Goal: Task Accomplishment & Management: Use online tool/utility

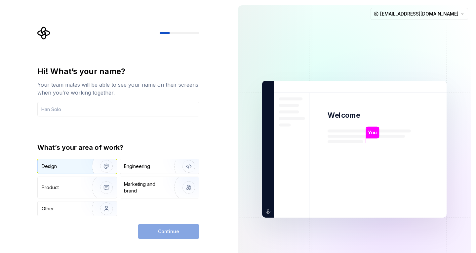
click at [73, 164] on div "Design" at bounding box center [63, 166] width 42 height 7
click at [162, 227] on div "Continue" at bounding box center [168, 231] width 61 height 15
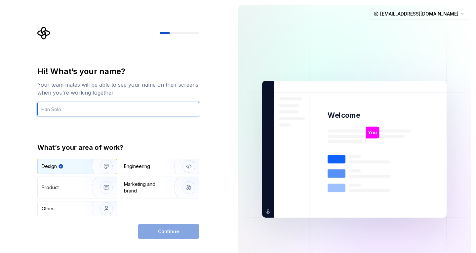
click at [98, 113] on input "text" at bounding box center [118, 109] width 162 height 15
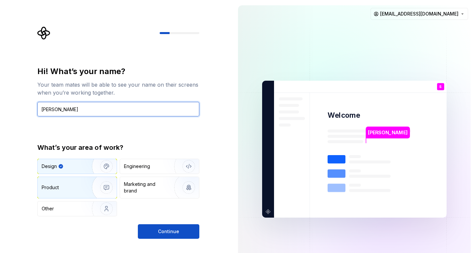
type input "[PERSON_NAME]"
click at [57, 188] on div "Product" at bounding box center [50, 187] width 17 height 7
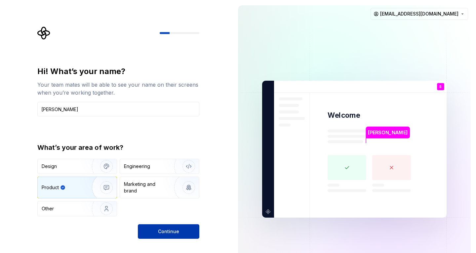
click at [155, 232] on button "Continue" at bounding box center [168, 231] width 61 height 15
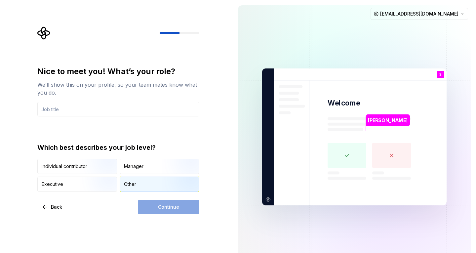
click at [133, 184] on div "Other" at bounding box center [130, 184] width 12 height 7
click at [159, 204] on div "Continue" at bounding box center [168, 206] width 61 height 15
click at [79, 166] on div "Individual contributor" at bounding box center [65, 166] width 46 height 7
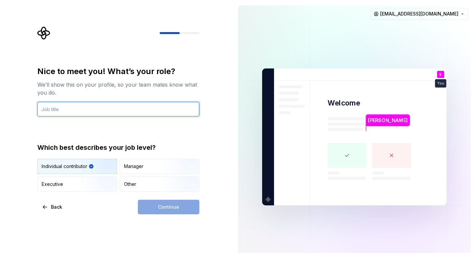
click at [130, 111] on input "text" at bounding box center [118, 109] width 162 height 15
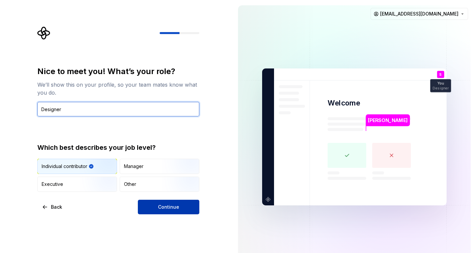
type input "Designer"
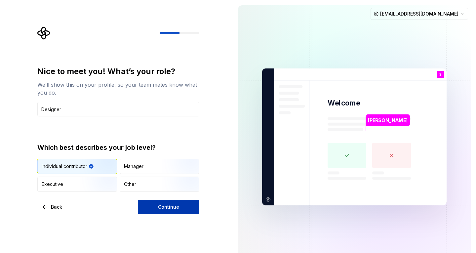
click at [156, 203] on button "Continue" at bounding box center [168, 206] width 61 height 15
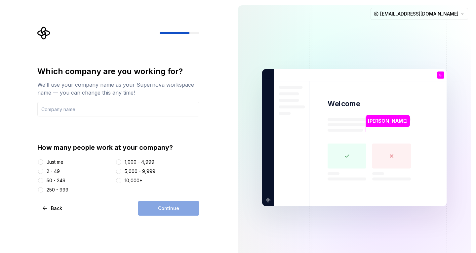
click at [59, 162] on div "Just me" at bounding box center [55, 162] width 17 height 7
click at [43, 162] on button "Just me" at bounding box center [40, 161] width 5 height 5
click at [59, 162] on div "Just me" at bounding box center [55, 162] width 17 height 7
click at [43, 162] on button "Just me" at bounding box center [40, 161] width 5 height 5
click at [170, 211] on div "Continue" at bounding box center [168, 208] width 61 height 15
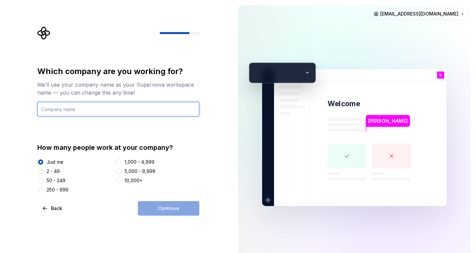
click at [107, 109] on input "text" at bounding box center [118, 109] width 162 height 15
type input "abc"
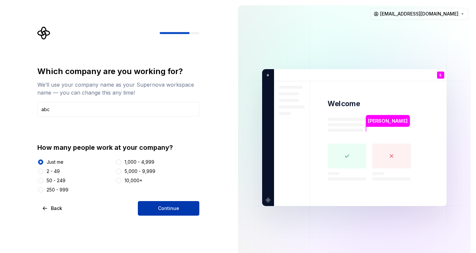
click at [164, 202] on button "Continue" at bounding box center [168, 208] width 61 height 15
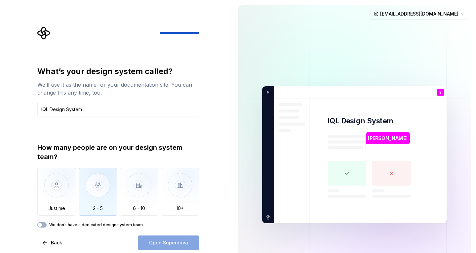
type input "IQL Design System"
click at [92, 204] on img "button" at bounding box center [98, 190] width 39 height 44
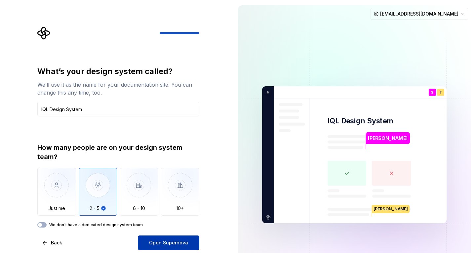
click at [166, 241] on span "Open Supernova" at bounding box center [168, 242] width 39 height 7
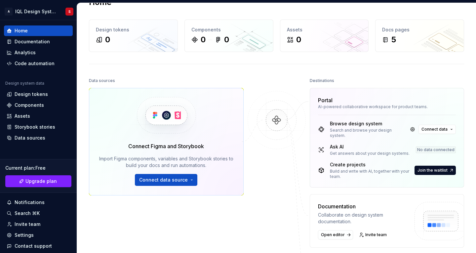
scroll to position [18, 0]
click at [38, 94] on div "Design tokens" at bounding box center [31, 94] width 33 height 7
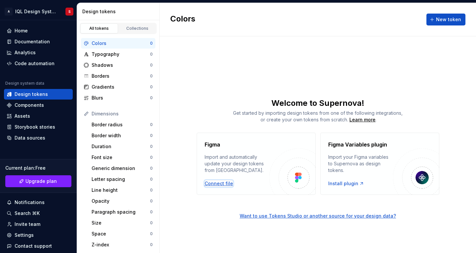
click at [215, 180] on div "Connect file" at bounding box center [218, 183] width 28 height 7
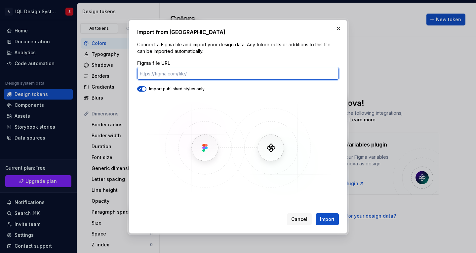
paste input "[URL][DOMAIN_NAME]"
type input "[URL][DOMAIN_NAME]"
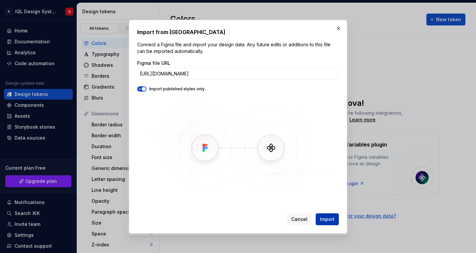
scroll to position [0, 0]
click at [325, 218] on span "Import" at bounding box center [327, 219] width 15 height 7
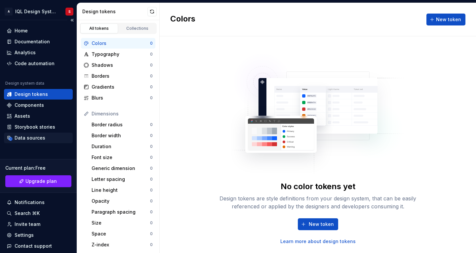
click at [14, 136] on div "Data sources" at bounding box center [38, 137] width 63 height 7
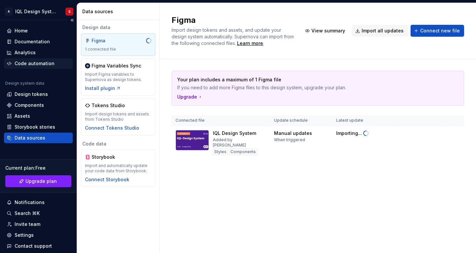
click at [37, 59] on div "Code automation" at bounding box center [38, 63] width 69 height 11
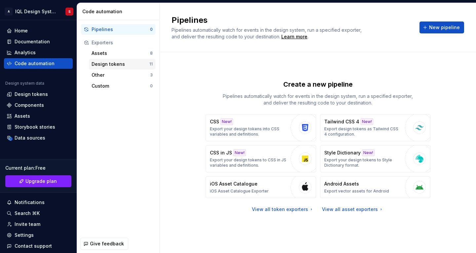
click at [110, 67] on div "Design tokens" at bounding box center [120, 64] width 58 height 7
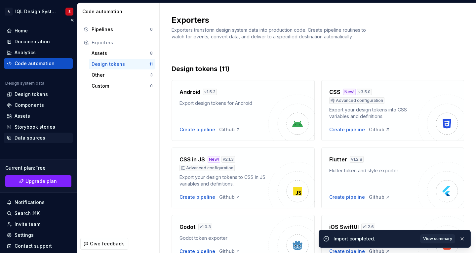
click at [26, 141] on div "Data sources" at bounding box center [38, 137] width 69 height 11
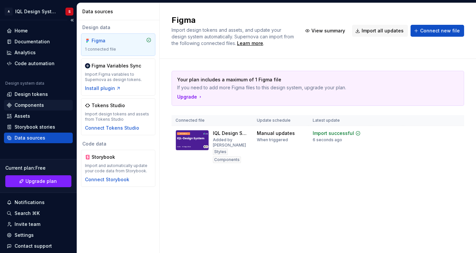
click at [25, 102] on div "Components" at bounding box center [29, 105] width 29 height 7
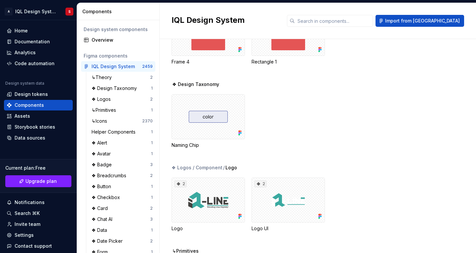
scroll to position [46, 0]
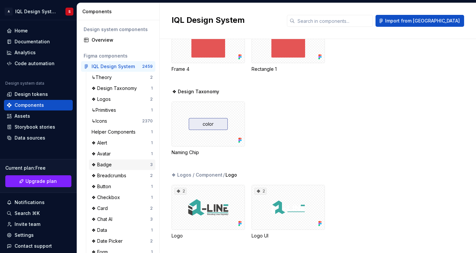
click at [115, 163] on div "❖ Badge" at bounding box center [120, 164] width 58 height 7
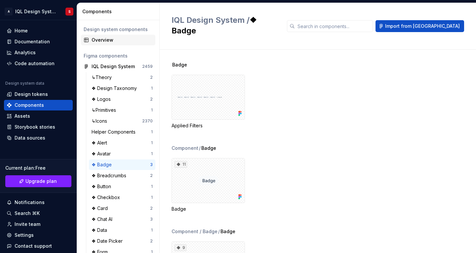
click at [94, 41] on div "Overview" at bounding box center [121, 40] width 61 height 7
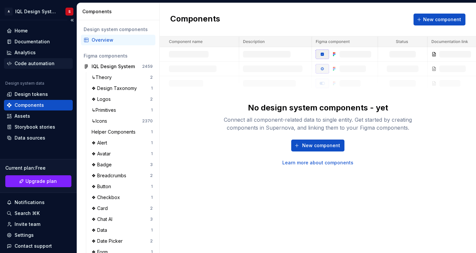
click at [27, 66] on div "Code automation" at bounding box center [35, 63] width 40 height 7
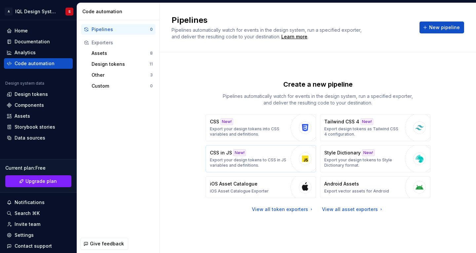
click at [267, 159] on p "Export your design tokens to CSS in JS variables and definitions." at bounding box center [248, 162] width 77 height 11
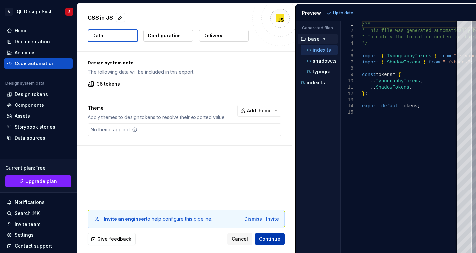
click at [274, 240] on span "Continue" at bounding box center [269, 238] width 21 height 7
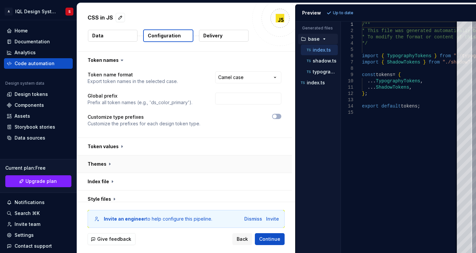
scroll to position [41, 0]
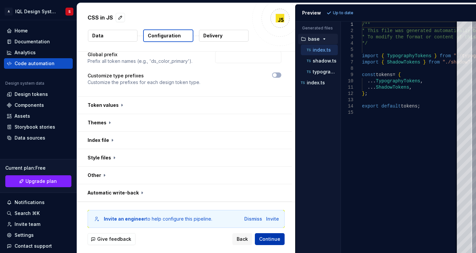
click at [265, 238] on span "Continue" at bounding box center [269, 238] width 21 height 7
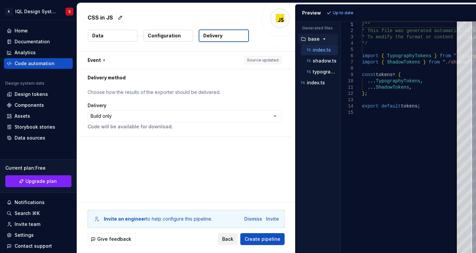
click at [232, 238] on span "Back" at bounding box center [227, 238] width 11 height 7
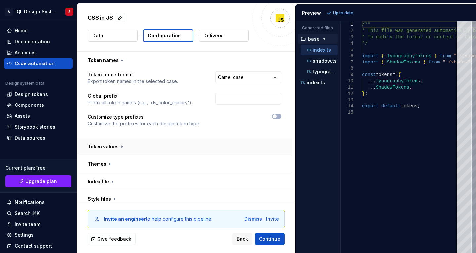
click at [123, 147] on button "button" at bounding box center [184, 146] width 215 height 17
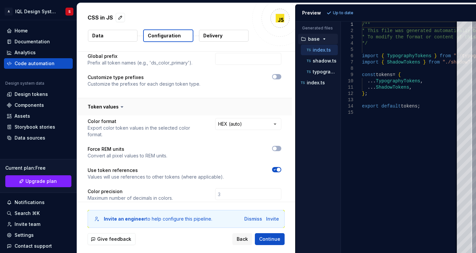
scroll to position [27, 0]
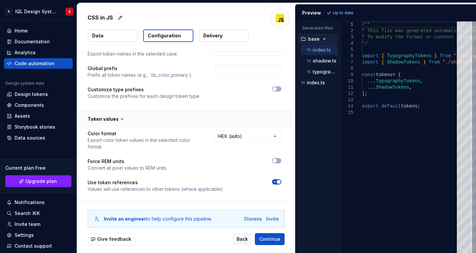
click at [115, 119] on button "button" at bounding box center [184, 118] width 215 height 17
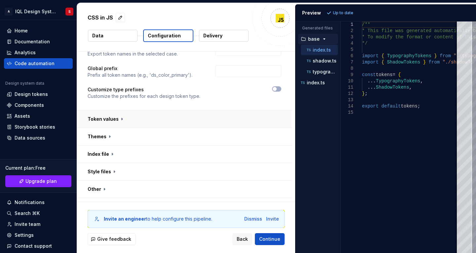
scroll to position [41, 0]
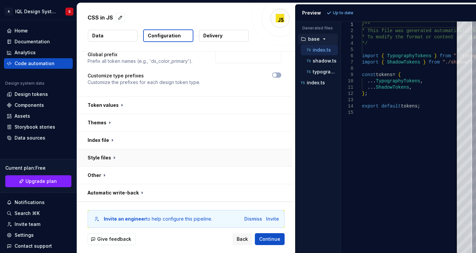
click at [104, 159] on button "button" at bounding box center [184, 157] width 215 height 17
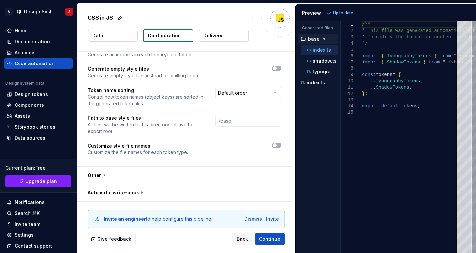
scroll to position [0, 0]
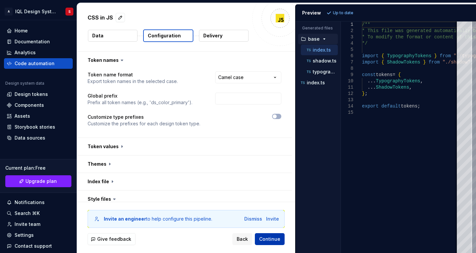
click at [265, 235] on span "Continue" at bounding box center [269, 238] width 21 height 7
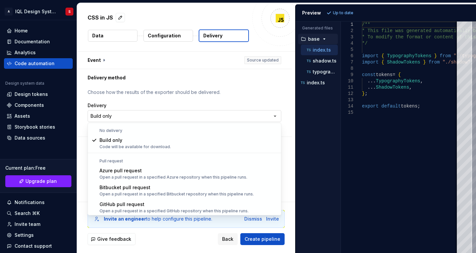
click at [271, 115] on html "**********" at bounding box center [238, 126] width 476 height 253
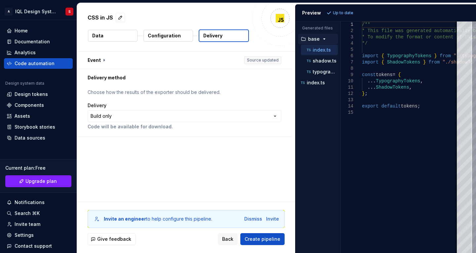
click at [275, 118] on html "**********" at bounding box center [238, 126] width 476 height 253
click at [264, 240] on span "Create pipeline" at bounding box center [262, 238] width 36 height 7
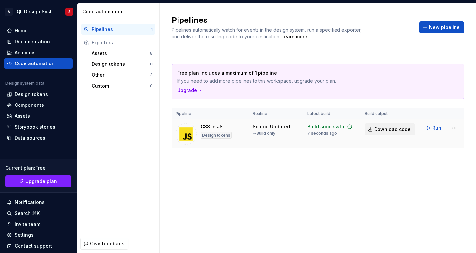
click at [383, 129] on span "Download code" at bounding box center [392, 129] width 36 height 7
click at [33, 138] on div "Data sources" at bounding box center [30, 137] width 31 height 7
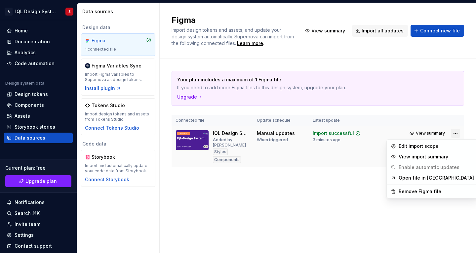
click at [457, 134] on html "A IQL Design System S Home Documentation Analytics Code automation Design syste…" at bounding box center [238, 126] width 476 height 253
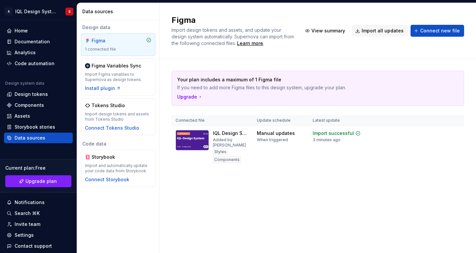
click at [272, 212] on html "A IQL Design System S Home Documentation Analytics Code automation Design syste…" at bounding box center [238, 126] width 476 height 253
click at [31, 38] on div "Documentation" at bounding box center [38, 41] width 69 height 11
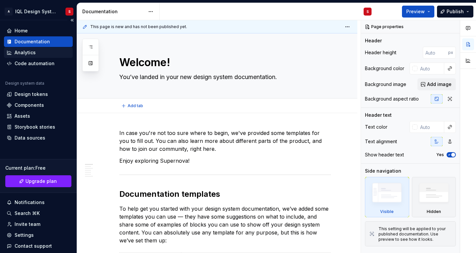
type textarea "*"
click at [44, 60] on div "Code automation" at bounding box center [35, 63] width 40 height 7
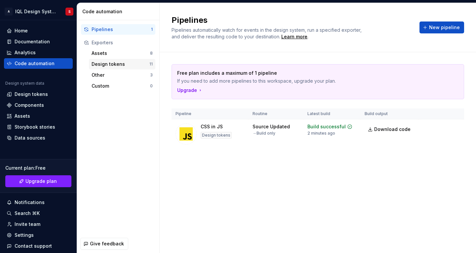
click at [133, 63] on div "Design tokens" at bounding box center [120, 64] width 58 height 7
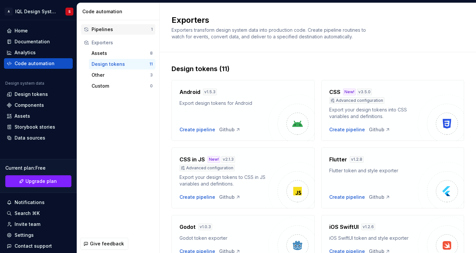
click at [137, 25] on div "Pipelines 1" at bounding box center [118, 29] width 74 height 11
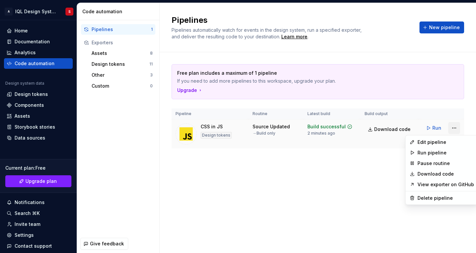
click at [452, 126] on html "A IQL Design System S Home Documentation Analytics Code automation Design syste…" at bounding box center [238, 126] width 476 height 253
click at [440, 199] on div "Delete pipeline" at bounding box center [445, 198] width 56 height 7
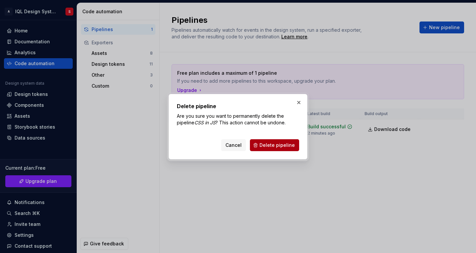
click at [290, 143] on span "Delete pipeline" at bounding box center [276, 145] width 35 height 7
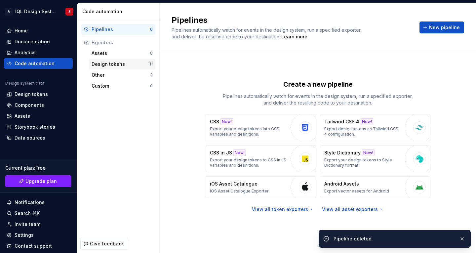
click at [115, 63] on div "Design tokens" at bounding box center [120, 64] width 58 height 7
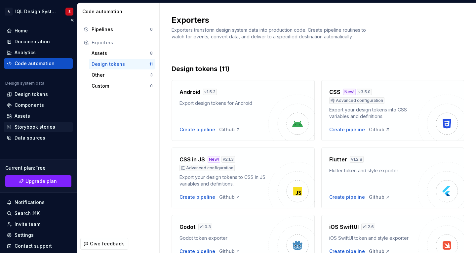
click at [52, 124] on div "Storybook stories" at bounding box center [35, 127] width 41 height 7
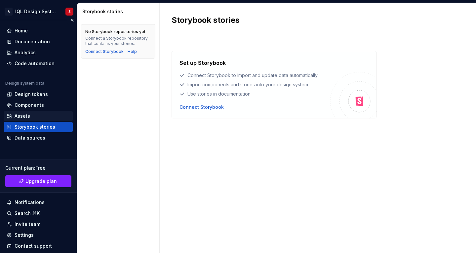
click at [53, 117] on div "Assets" at bounding box center [38, 116] width 63 height 7
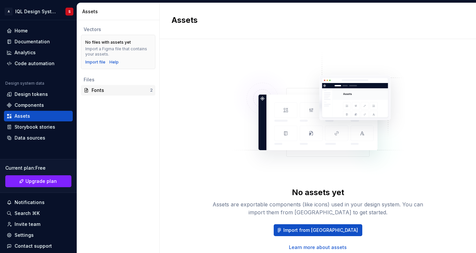
click at [117, 87] on div "Fonts 2" at bounding box center [118, 90] width 74 height 11
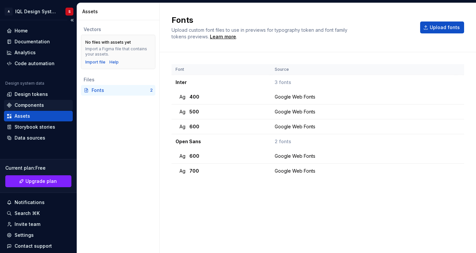
click at [49, 101] on div "Components" at bounding box center [38, 105] width 69 height 11
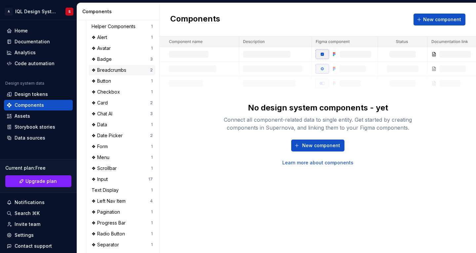
scroll to position [218, 0]
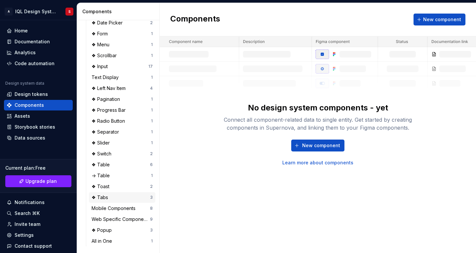
click at [109, 200] on div "❖ Tabs" at bounding box center [100, 197] width 19 height 7
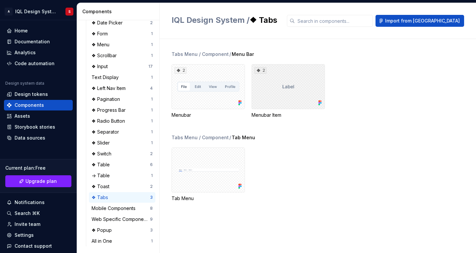
drag, startPoint x: 300, startPoint y: 81, endPoint x: 284, endPoint y: 89, distance: 18.0
click at [284, 89] on div "2" at bounding box center [287, 86] width 73 height 45
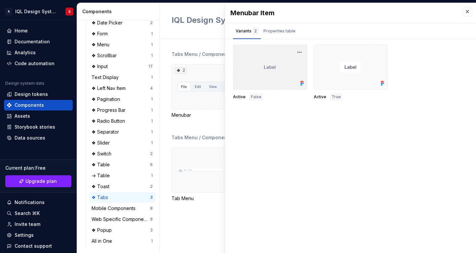
click at [284, 89] on div at bounding box center [270, 67] width 74 height 45
click at [334, 80] on div at bounding box center [350, 67] width 74 height 45
click at [300, 53] on button "button" at bounding box center [299, 52] width 9 height 9
click at [470, 12] on button "button" at bounding box center [466, 11] width 9 height 9
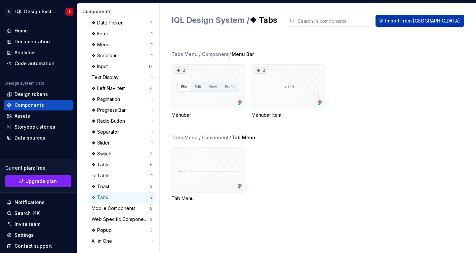
click at [427, 24] on button "Import from [GEOGRAPHIC_DATA]" at bounding box center [419, 21] width 89 height 12
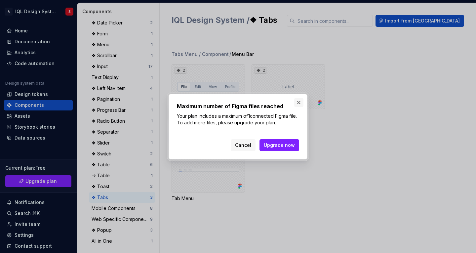
click at [298, 101] on button "button" at bounding box center [298, 102] width 9 height 9
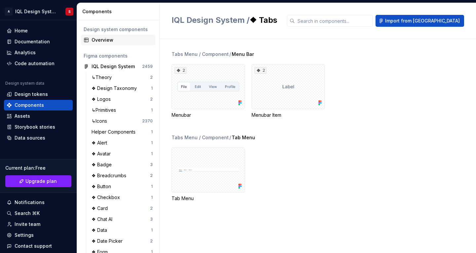
click at [93, 40] on div "Overview" at bounding box center [121, 40] width 61 height 7
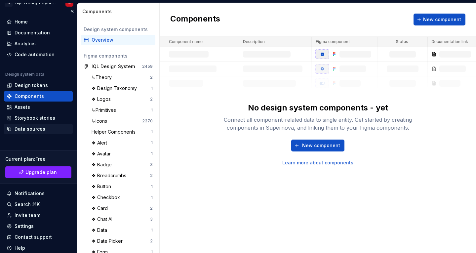
scroll to position [4, 0]
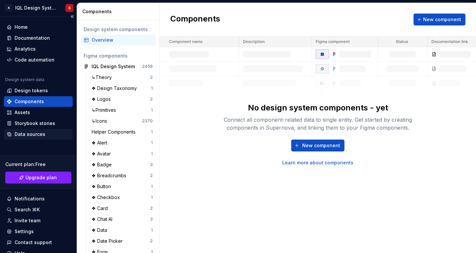
click at [34, 137] on div "Data sources" at bounding box center [30, 134] width 31 height 7
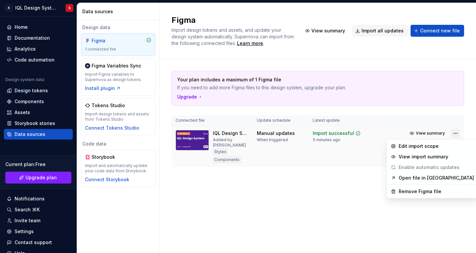
click at [455, 135] on html "A IQL Design System S Home Documentation Analytics Code automation Design syste…" at bounding box center [238, 126] width 476 height 253
click at [426, 192] on div "Remove Figma file" at bounding box center [435, 191] width 75 height 7
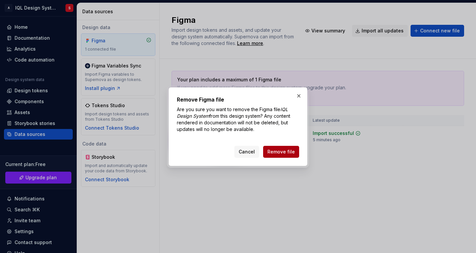
click at [287, 153] on span "Remove file" at bounding box center [280, 151] width 27 height 7
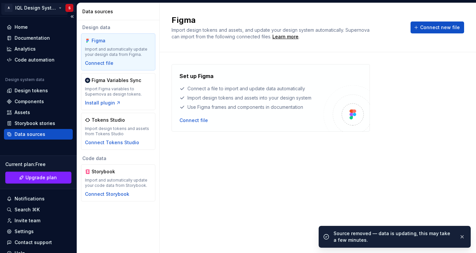
click at [14, 5] on html "A IQL Design System S Home Documentation Analytics Code automation Design syste…" at bounding box center [238, 126] width 476 height 253
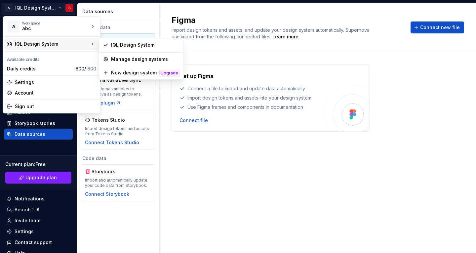
click at [38, 42] on div "IQL Design System" at bounding box center [52, 44] width 75 height 7
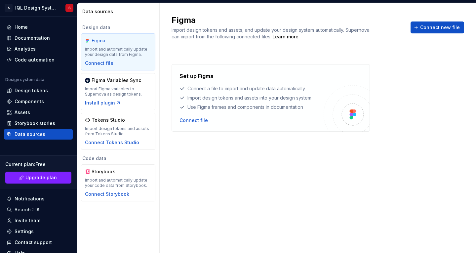
scroll to position [1, 0]
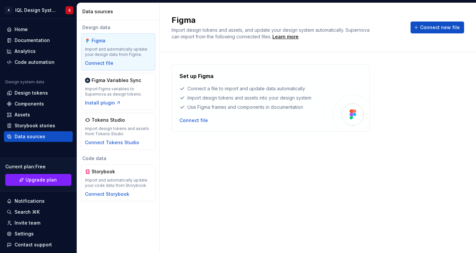
click at [196, 196] on html "A IQL Design System S Home Documentation Analytics Code automation Design syste…" at bounding box center [238, 126] width 476 height 253
